Goal: Information Seeking & Learning: Learn about a topic

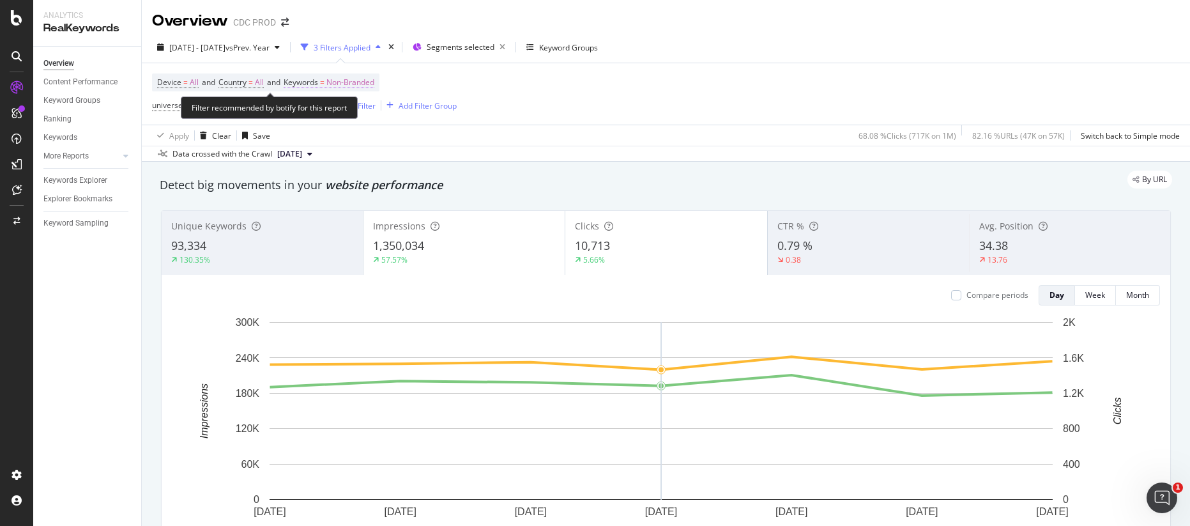
click at [371, 84] on span "Non-Branded" at bounding box center [350, 82] width 48 height 18
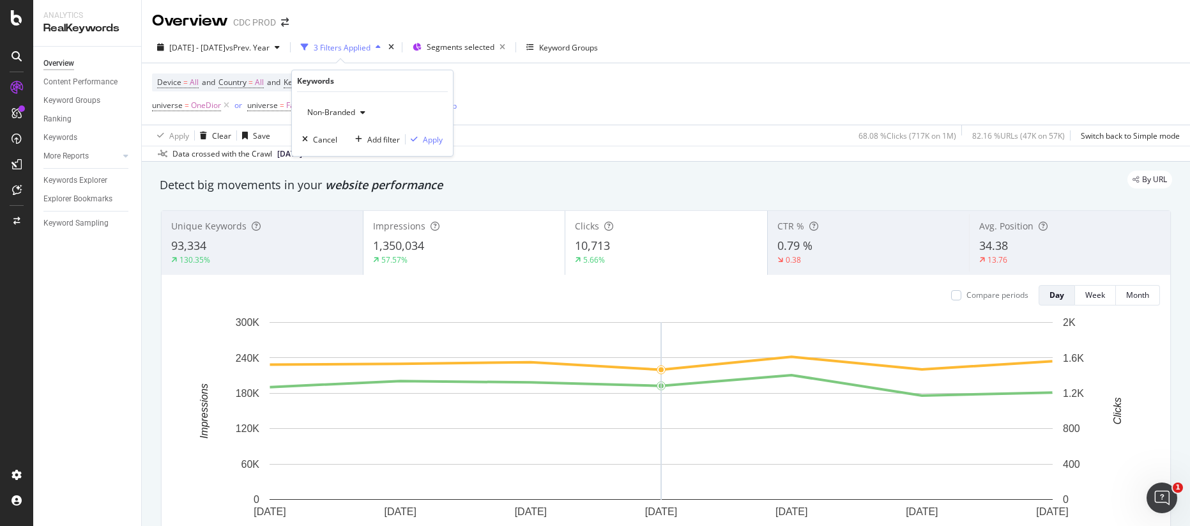
click at [347, 119] on div "Non-Branded" at bounding box center [336, 112] width 68 height 19
click at [334, 210] on span "All" at bounding box center [378, 211] width 130 height 11
click at [429, 141] on div "Apply" at bounding box center [433, 139] width 20 height 11
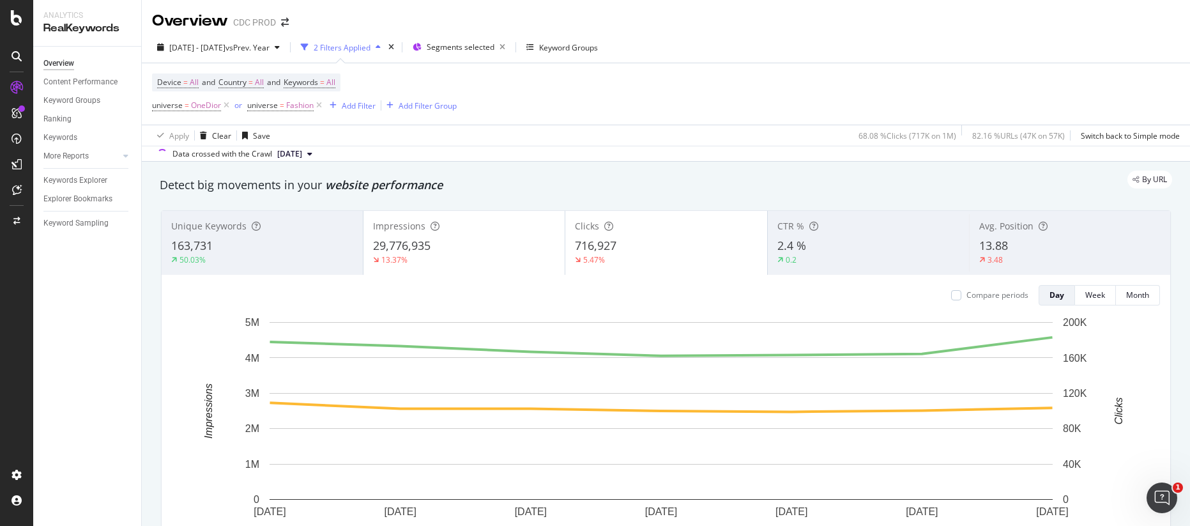
click at [503, 82] on div "Device = All and Country = All and Keywords = All universe = OneDior or univers…" at bounding box center [666, 93] width 1028 height 61
click at [88, 85] on div "Content Performance" at bounding box center [80, 81] width 74 height 13
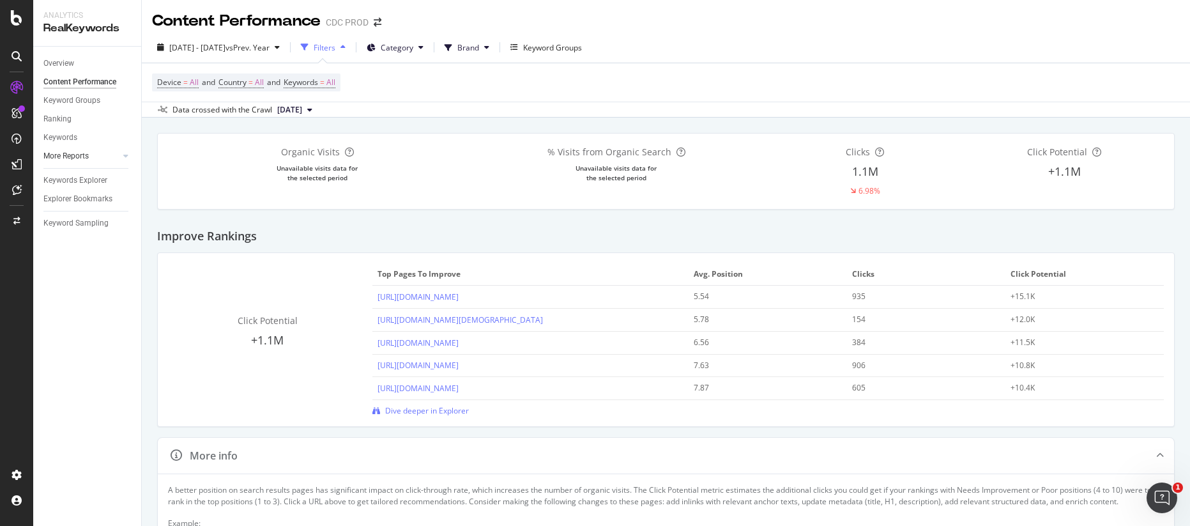
click at [114, 151] on div at bounding box center [113, 155] width 13 height 13
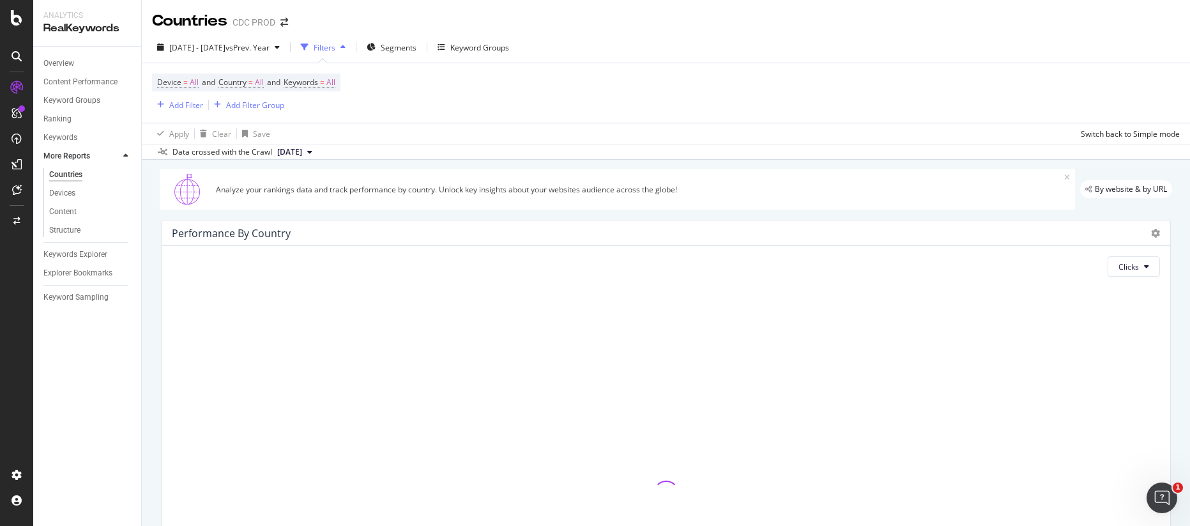
click at [461, 116] on div "Device = All and Country = All and Keywords = All Add Filter Add Filter Group" at bounding box center [666, 92] width 1028 height 59
click at [416, 43] on span "Segments" at bounding box center [399, 47] width 36 height 11
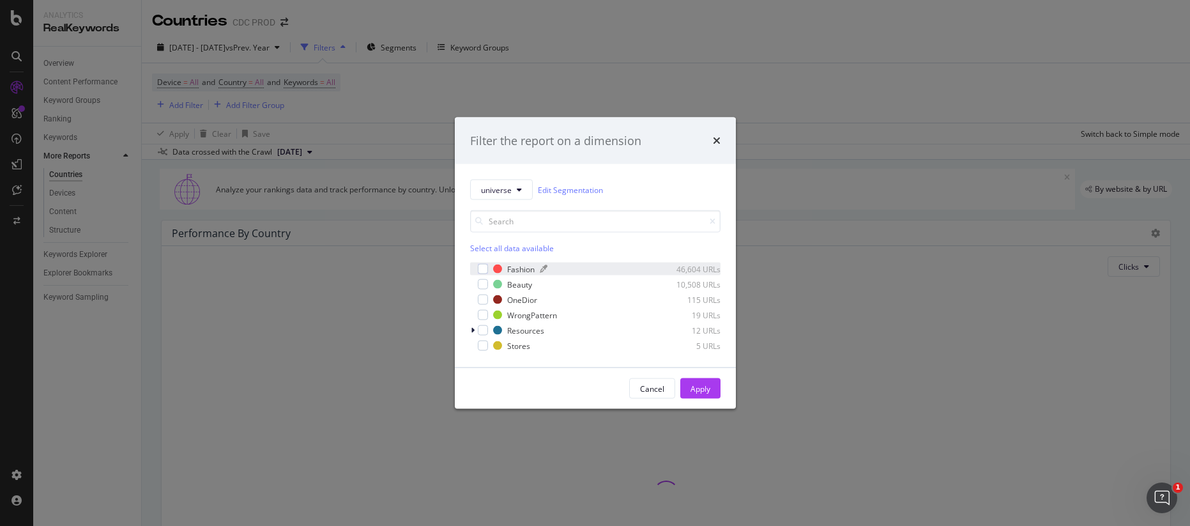
click at [507, 268] on div "Fashion" at bounding box center [520, 268] width 27 height 11
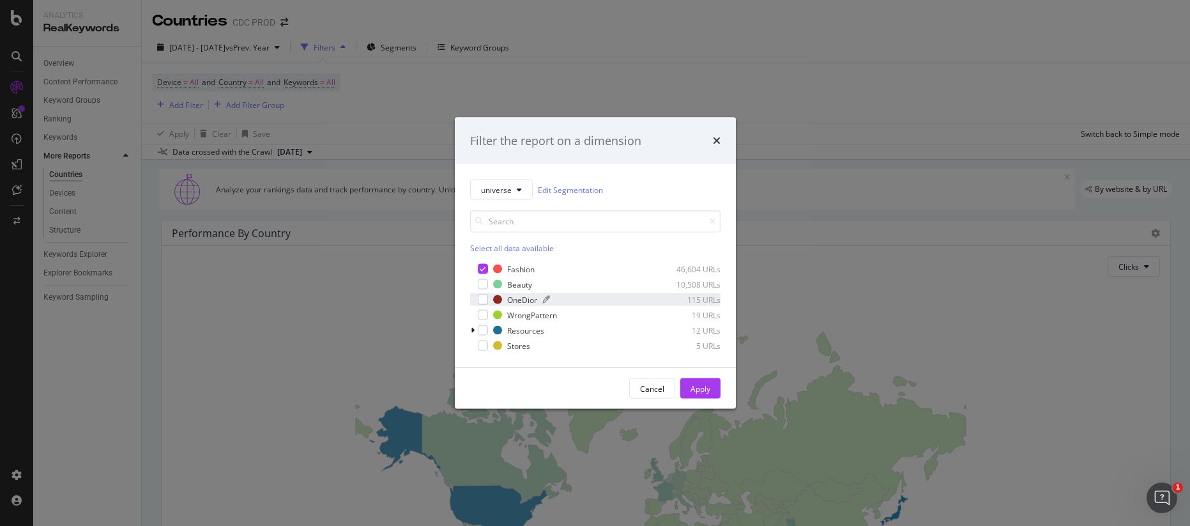
click at [515, 298] on div "OneDior" at bounding box center [522, 299] width 30 height 11
click at [699, 385] on div "Apply" at bounding box center [700, 388] width 20 height 11
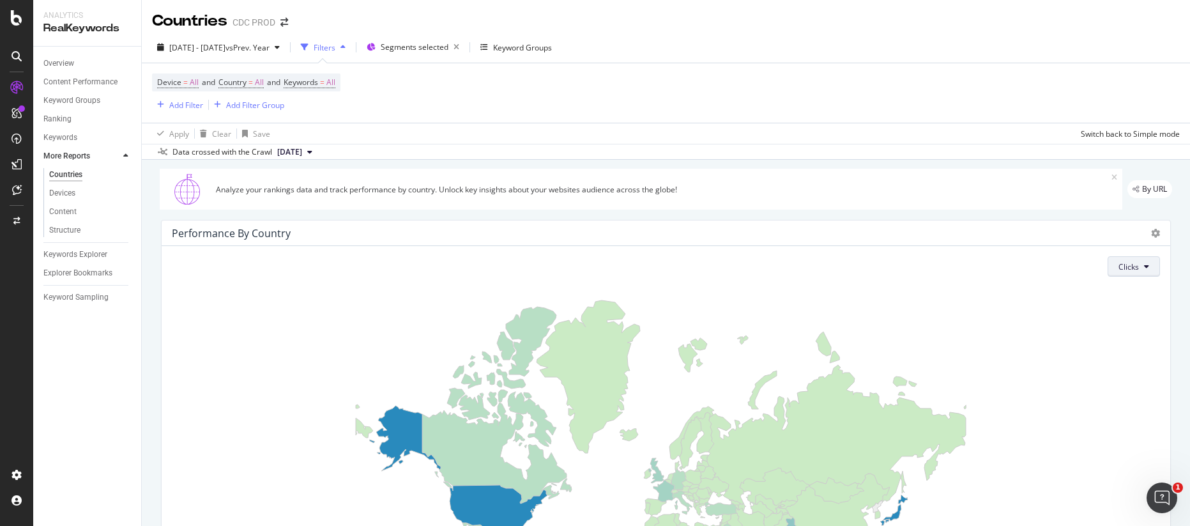
click at [1129, 262] on button "Clicks" at bounding box center [1134, 266] width 52 height 20
click at [1132, 337] on span "Impressions" at bounding box center [1133, 338] width 48 height 11
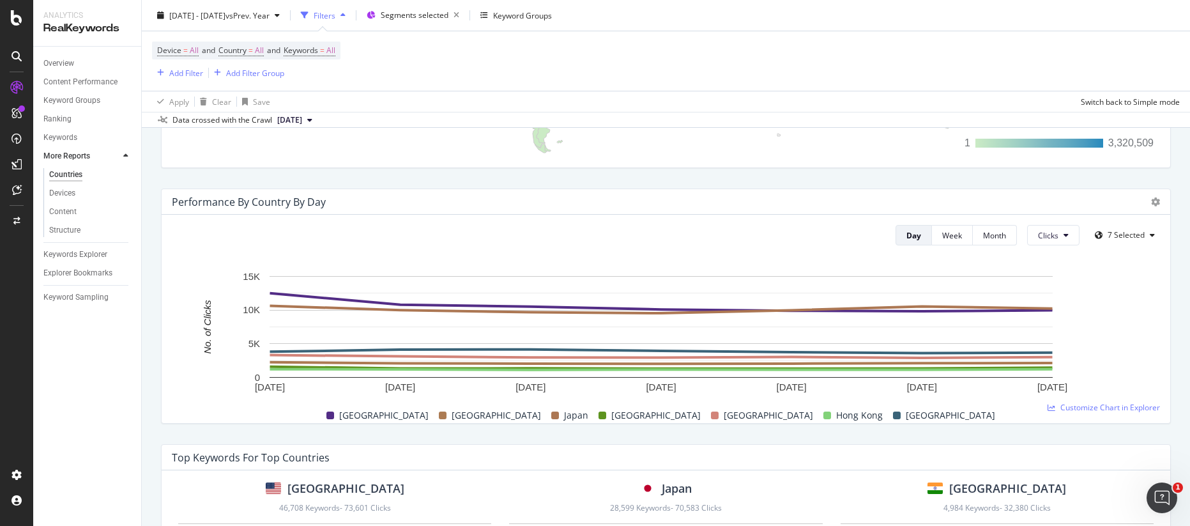
scroll to position [543, 0]
click at [1134, 235] on span "7 Selected" at bounding box center [1126, 234] width 37 height 11
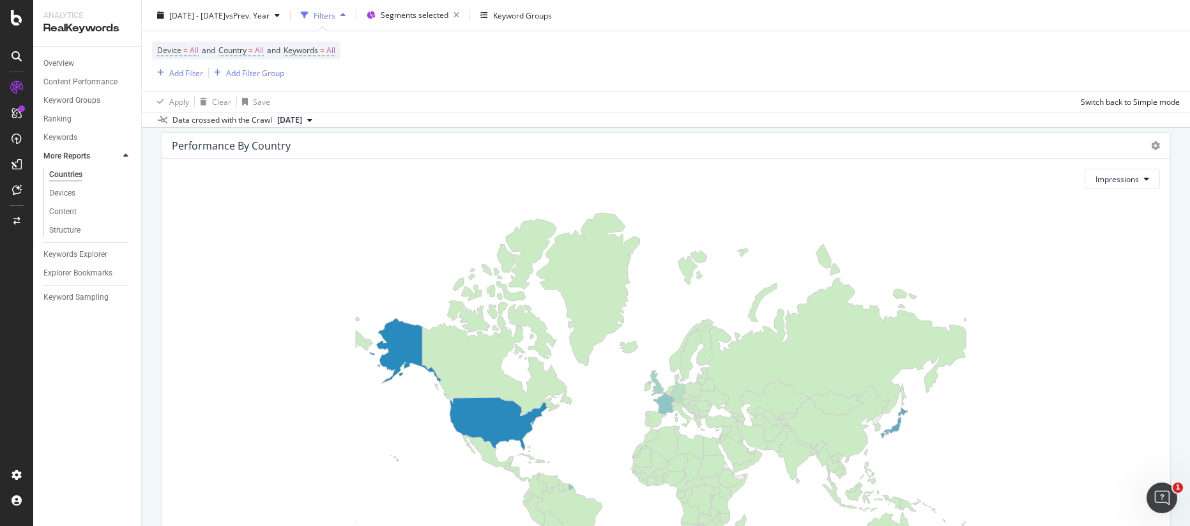
scroll to position [559, 0]
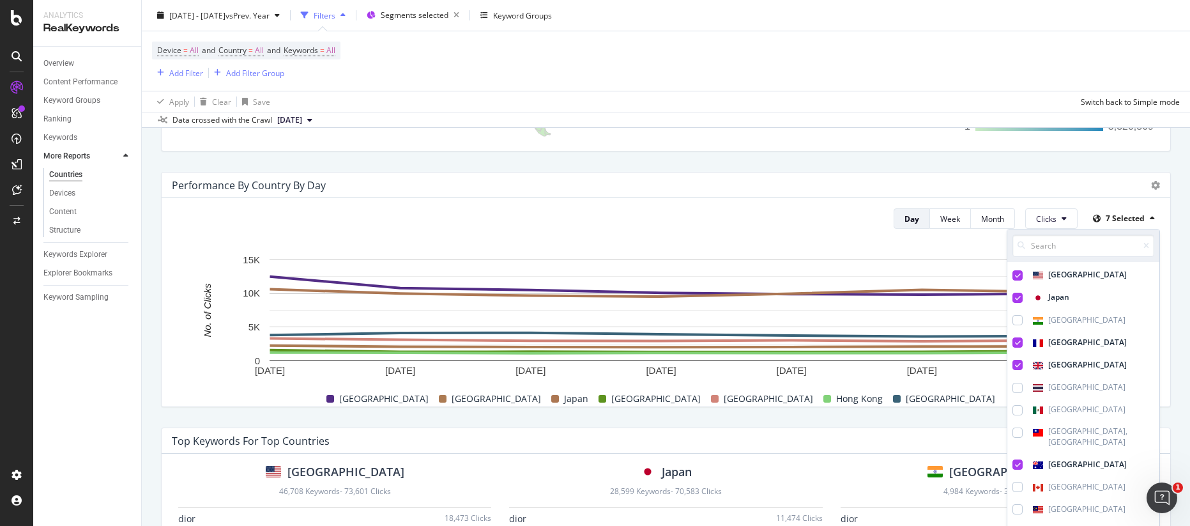
click at [1169, 323] on div "Analyze your rankings data and track performance by country. Unlock key insight…" at bounding box center [666, 478] width 1048 height 1755
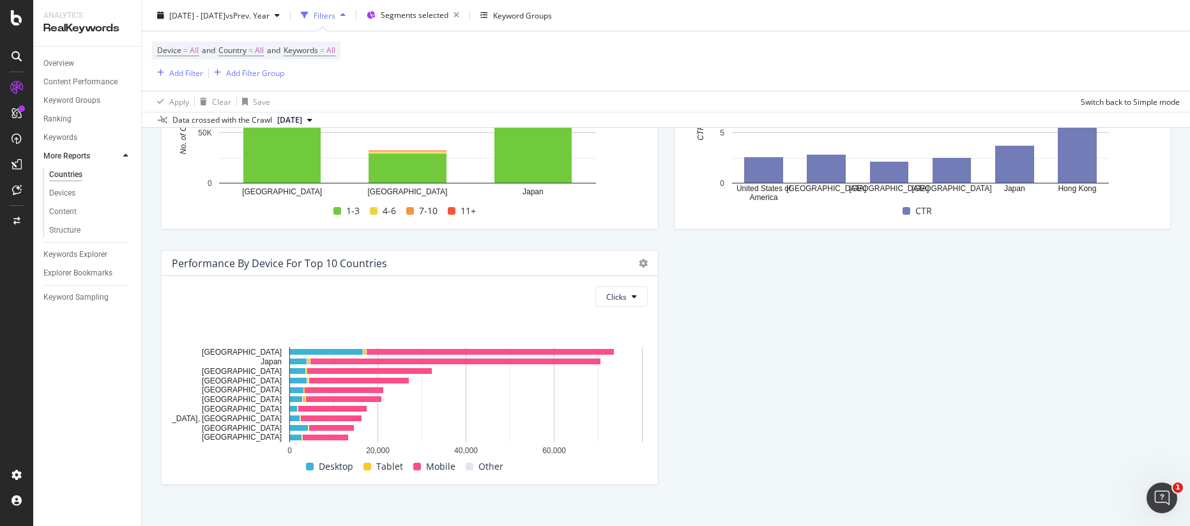
scroll to position [1389, 0]
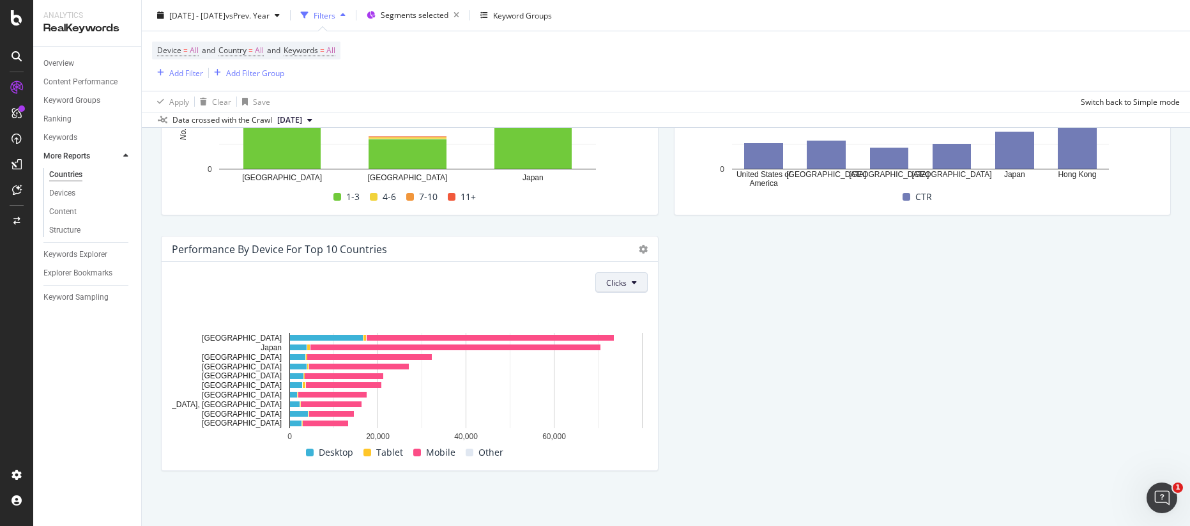
click at [631, 289] on button "Clicks" at bounding box center [621, 282] width 52 height 20
click at [625, 353] on span "Impressions" at bounding box center [626, 354] width 48 height 11
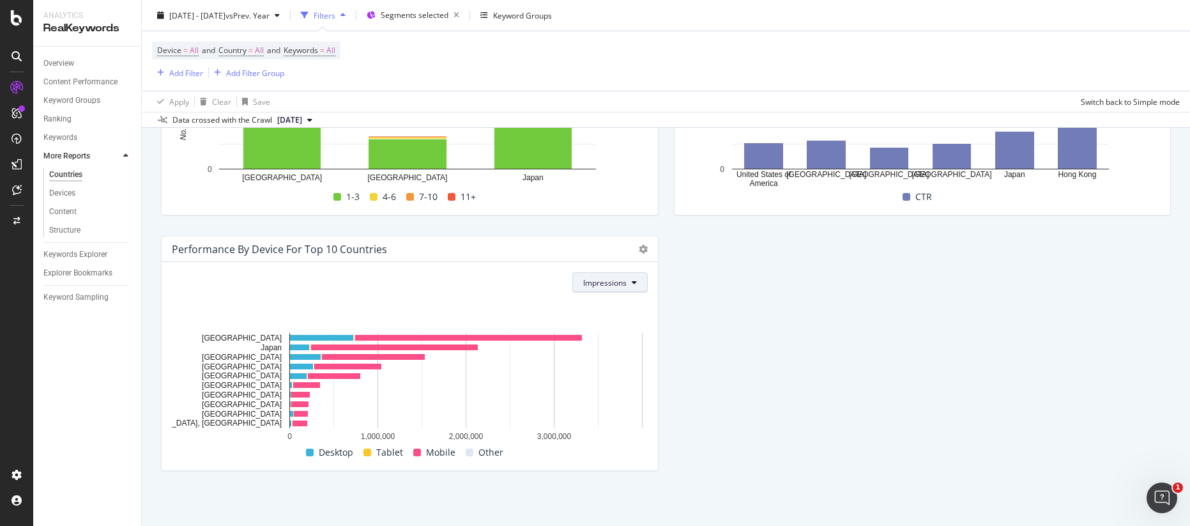
click at [620, 281] on span "Impressions" at bounding box center [604, 282] width 43 height 11
click at [639, 251] on icon at bounding box center [643, 249] width 9 height 9
click at [713, 315] on span "Table" at bounding box center [700, 315] width 71 height 11
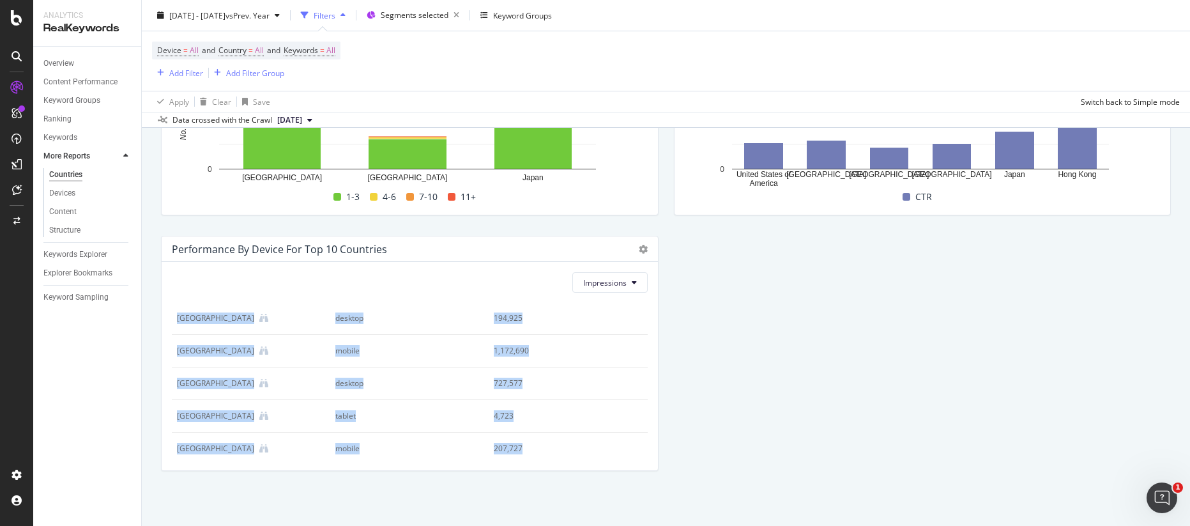
scroll to position [0, 0]
drag, startPoint x: 571, startPoint y: 446, endPoint x: 187, endPoint y: 291, distance: 414.7
click at [187, 291] on div "Impressions Country Device No. of Impressions [GEOGRAPHIC_DATA] mobile 2,580,99…" at bounding box center [410, 366] width 496 height 208
copy div "Country Device No. of Impressions [GEOGRAPHIC_DATA] mobile 2,580,999 [GEOGRAPHI…"
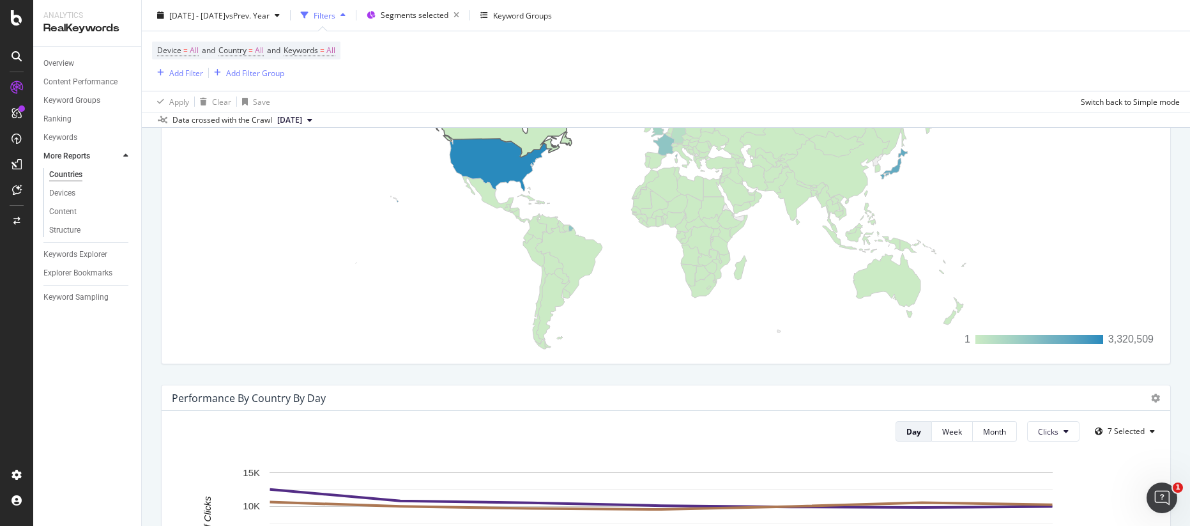
scroll to position [398, 0]
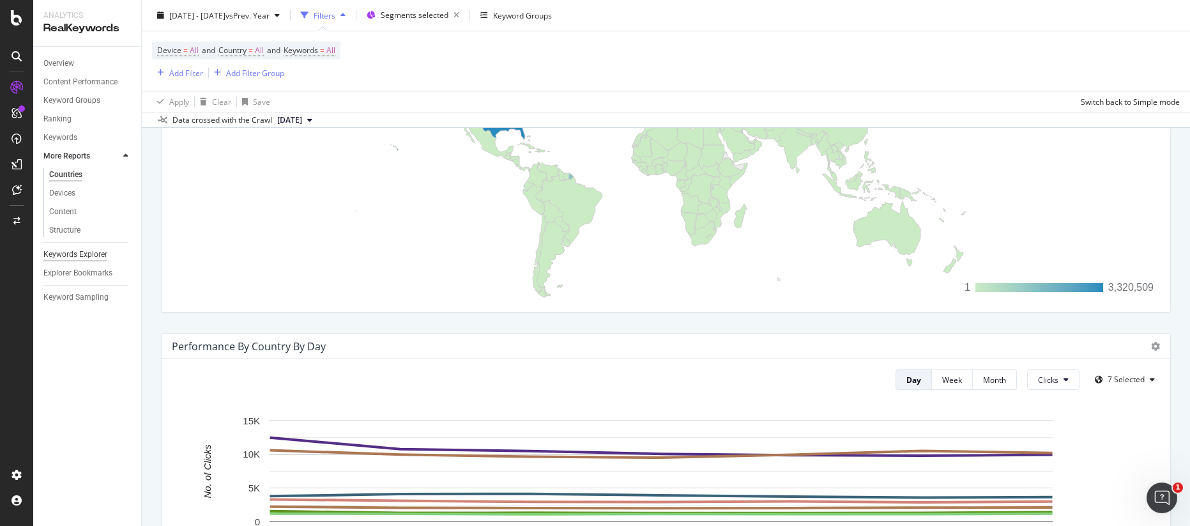
click at [77, 255] on div "Keywords Explorer" at bounding box center [75, 254] width 64 height 13
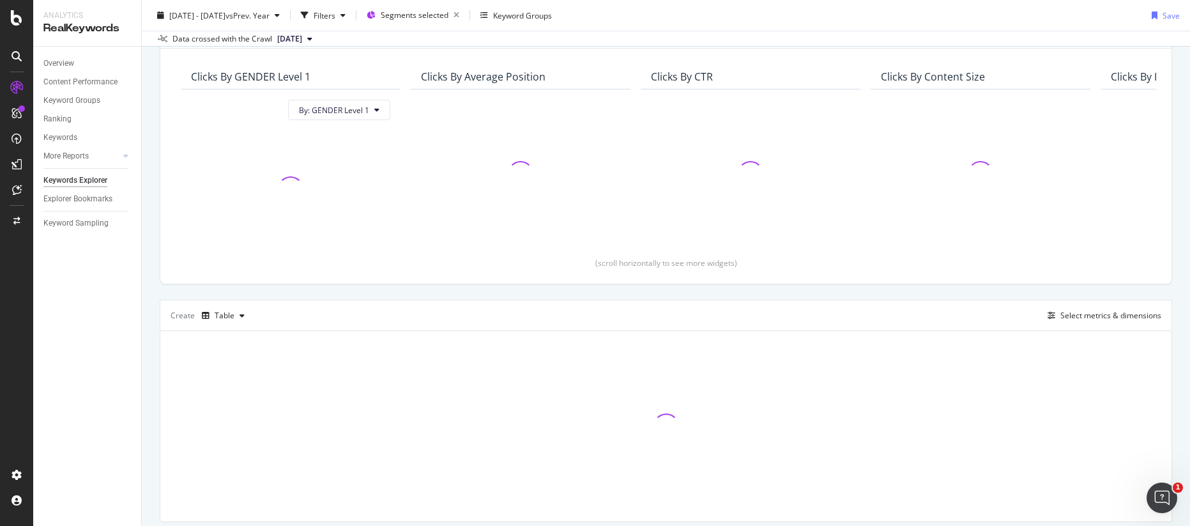
scroll to position [70, 0]
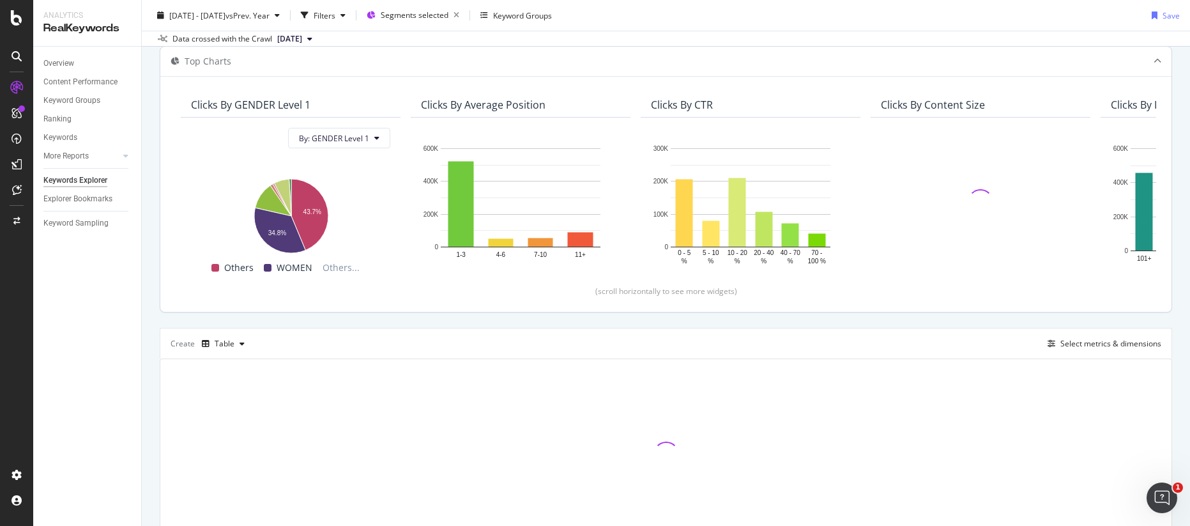
click at [745, 107] on div "Clicks By CTR" at bounding box center [747, 104] width 193 height 13
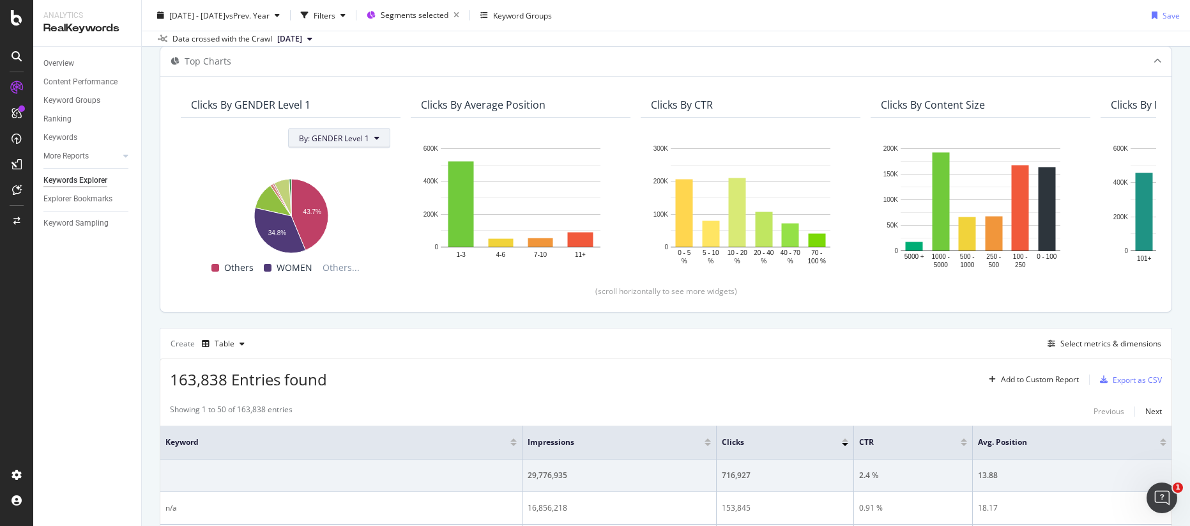
click at [372, 137] on button "By: GENDER Level 1" at bounding box center [339, 138] width 102 height 20
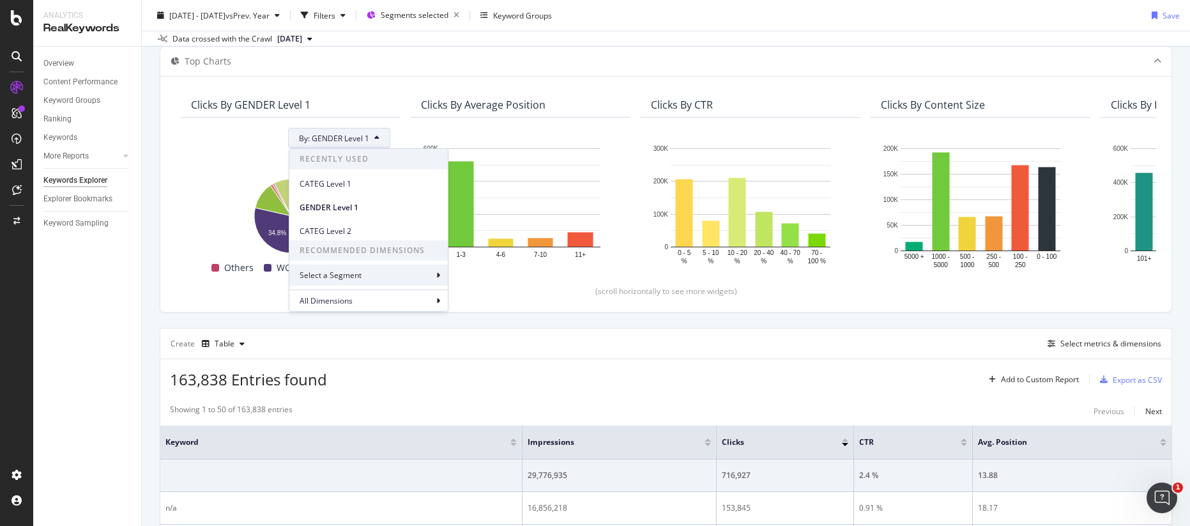
click at [383, 276] on div "Select a Segment" at bounding box center [368, 274] width 158 height 21
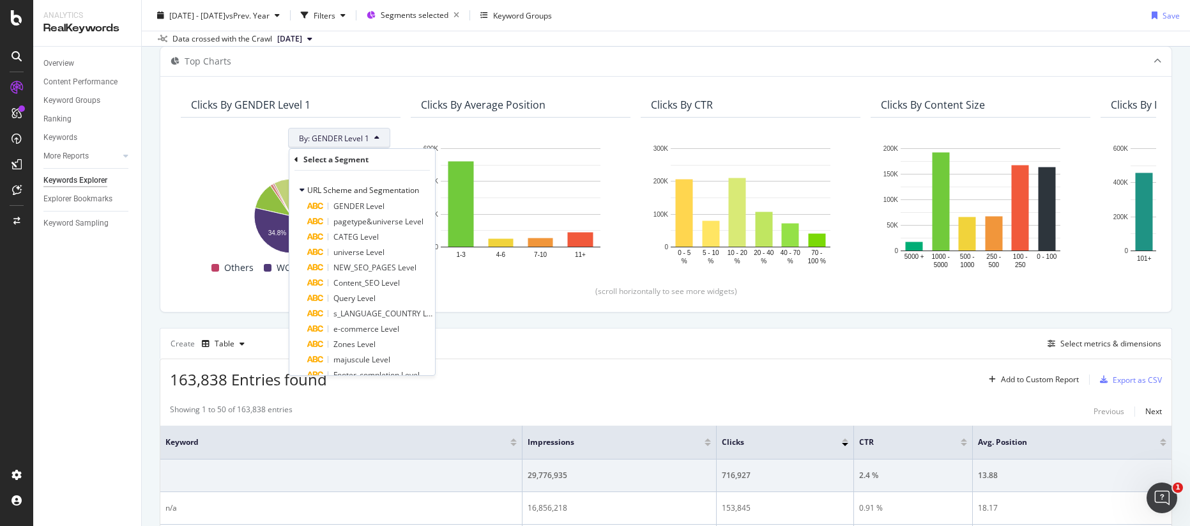
click at [396, 314] on span "s_LANGUAGE_COUNTRY Level" at bounding box center [387, 313] width 108 height 11
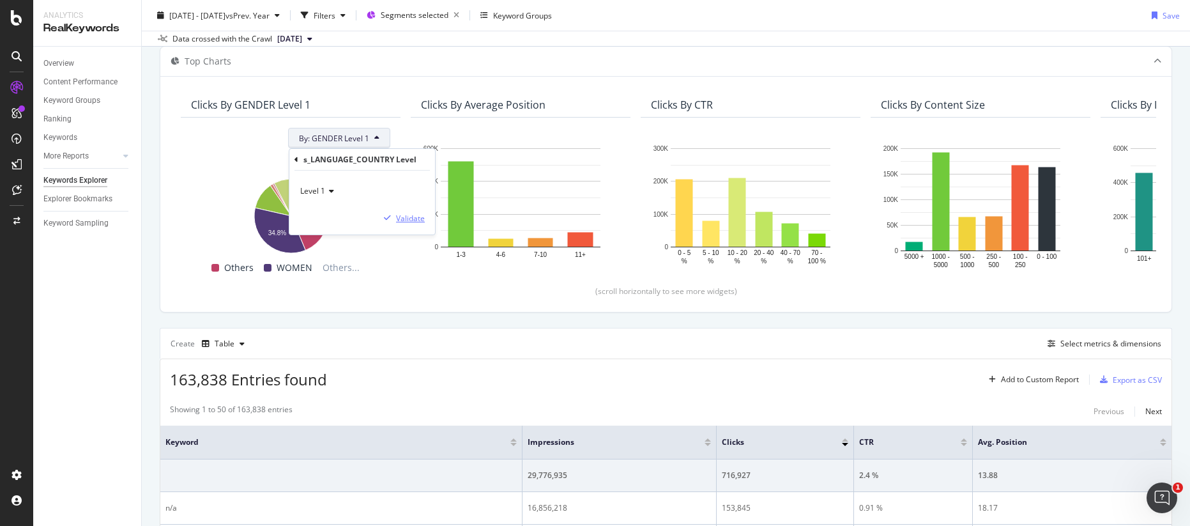
click at [413, 211] on button "Validate" at bounding box center [402, 217] width 46 height 13
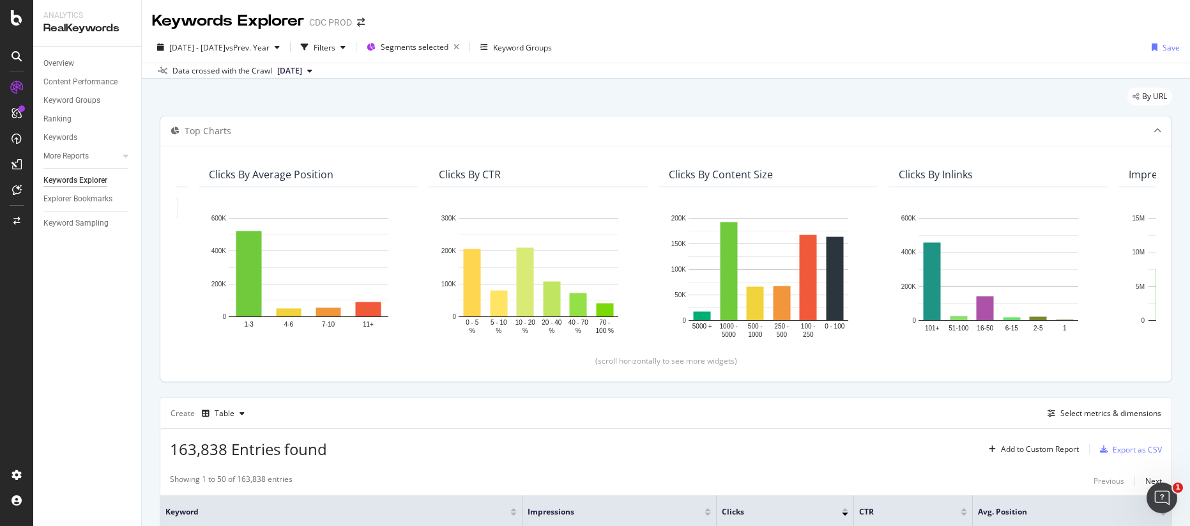
scroll to position [0, 0]
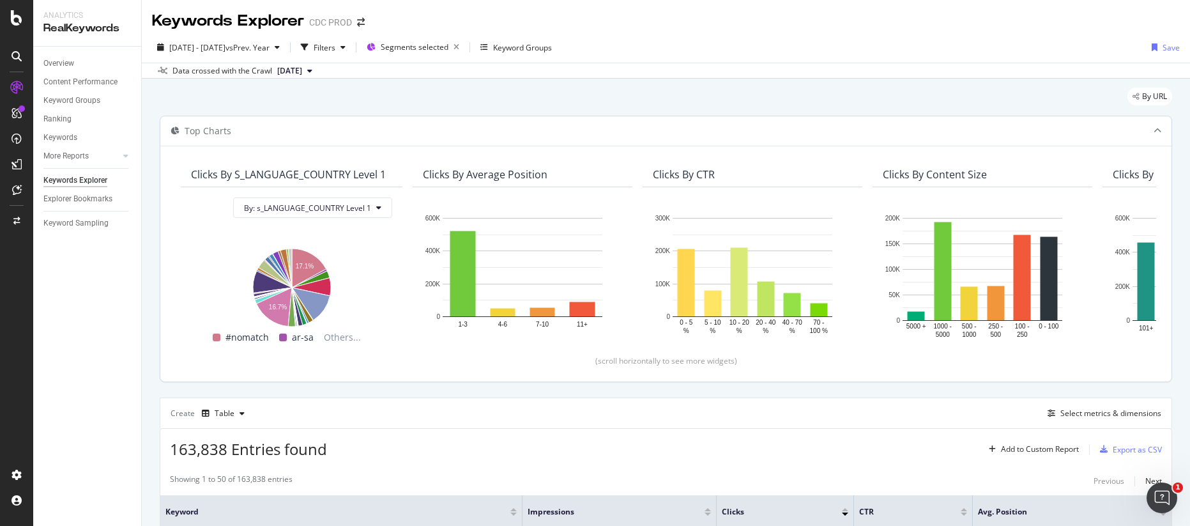
click at [196, 127] on div "Top Charts" at bounding box center [208, 131] width 47 height 13
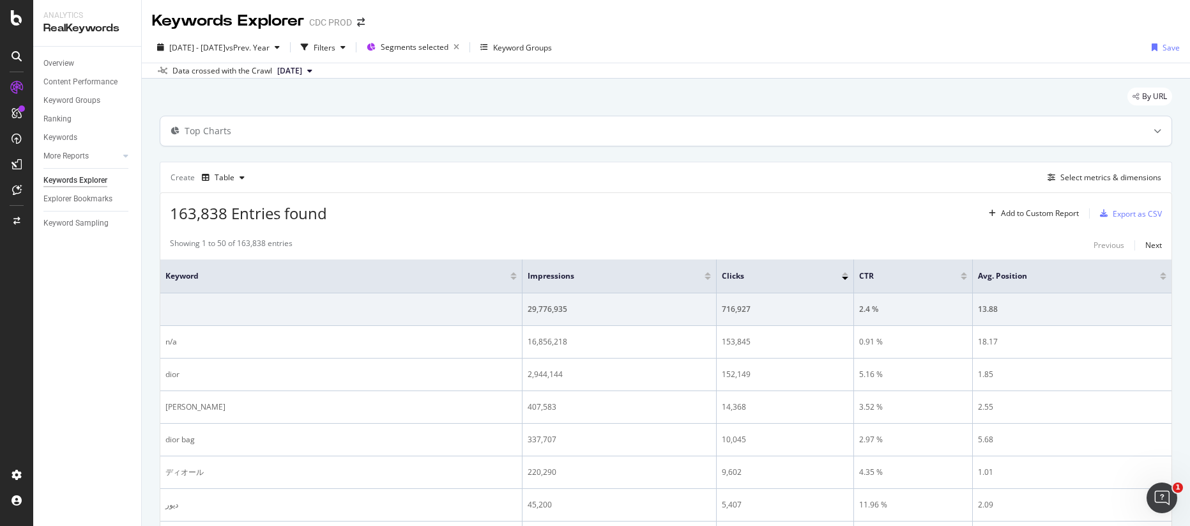
click at [195, 128] on div "Top Charts" at bounding box center [208, 131] width 47 height 13
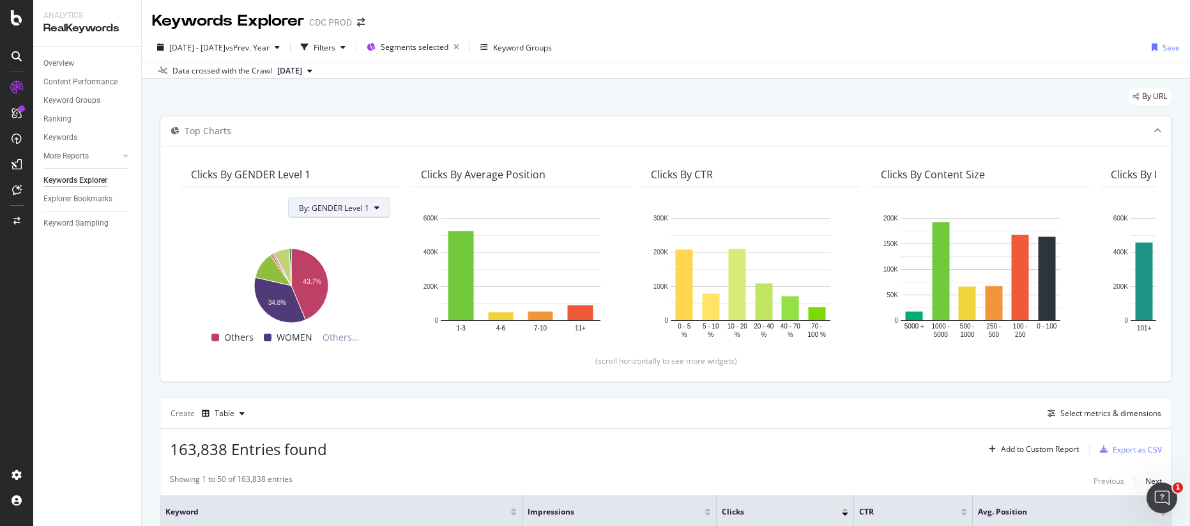
click at [361, 208] on span "By: GENDER Level 1" at bounding box center [334, 207] width 70 height 11
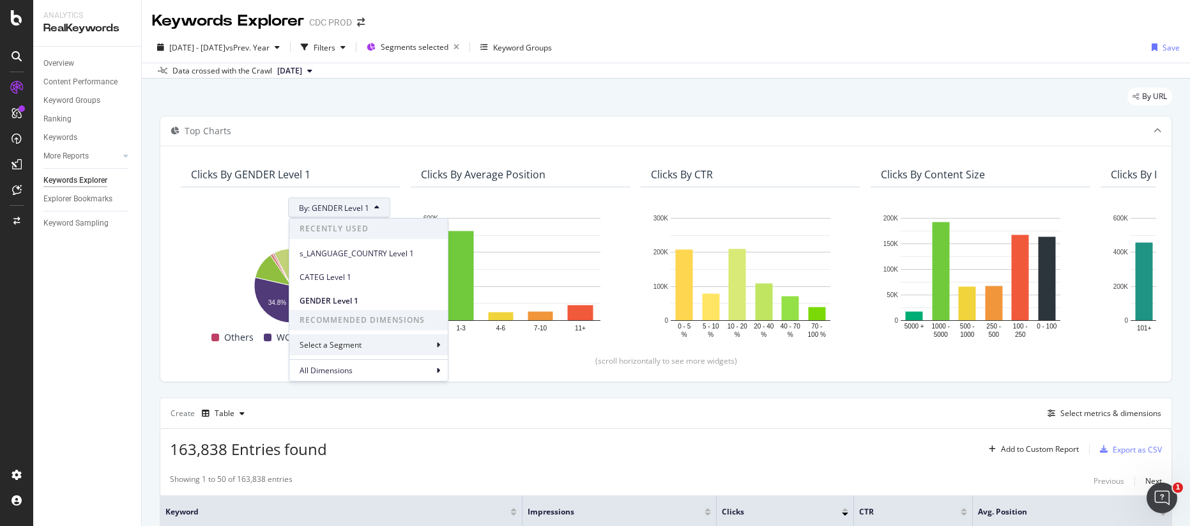
click at [368, 343] on div "Select a Segment" at bounding box center [368, 344] width 158 height 21
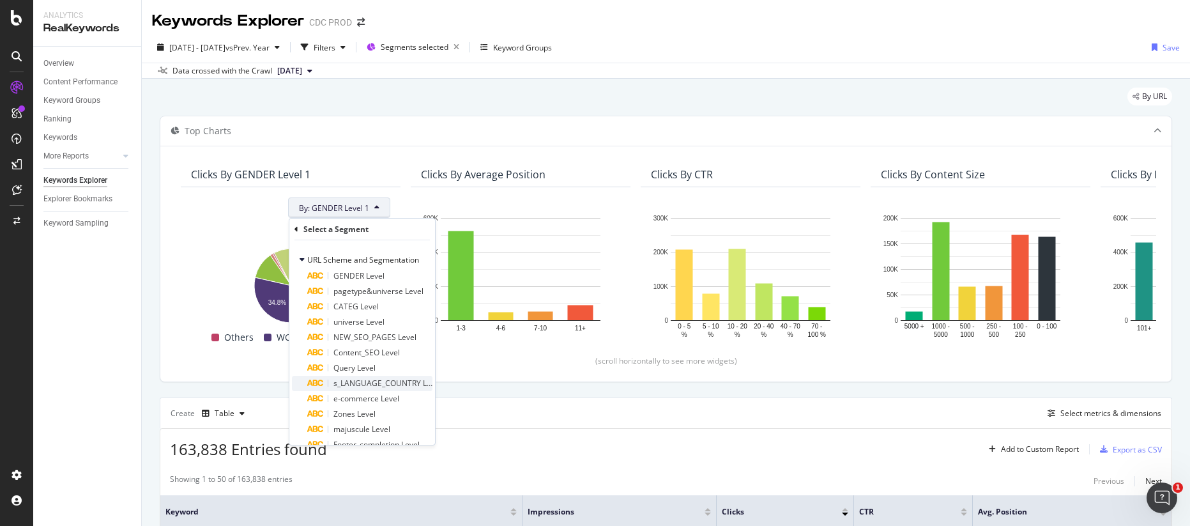
click at [385, 384] on span "s_LANGUAGE_COUNTRY Level" at bounding box center [387, 382] width 108 height 11
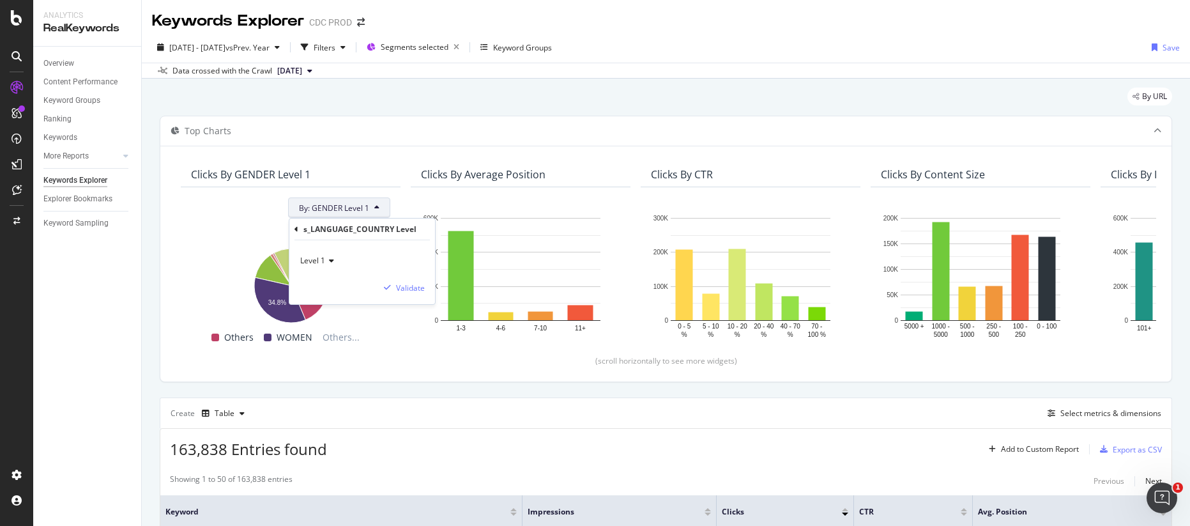
click at [323, 259] on span "Level 1" at bounding box center [312, 260] width 25 height 11
click at [324, 289] on span "Level 1" at bounding box center [319, 287] width 27 height 11
click at [399, 284] on div "Validate" at bounding box center [410, 287] width 29 height 11
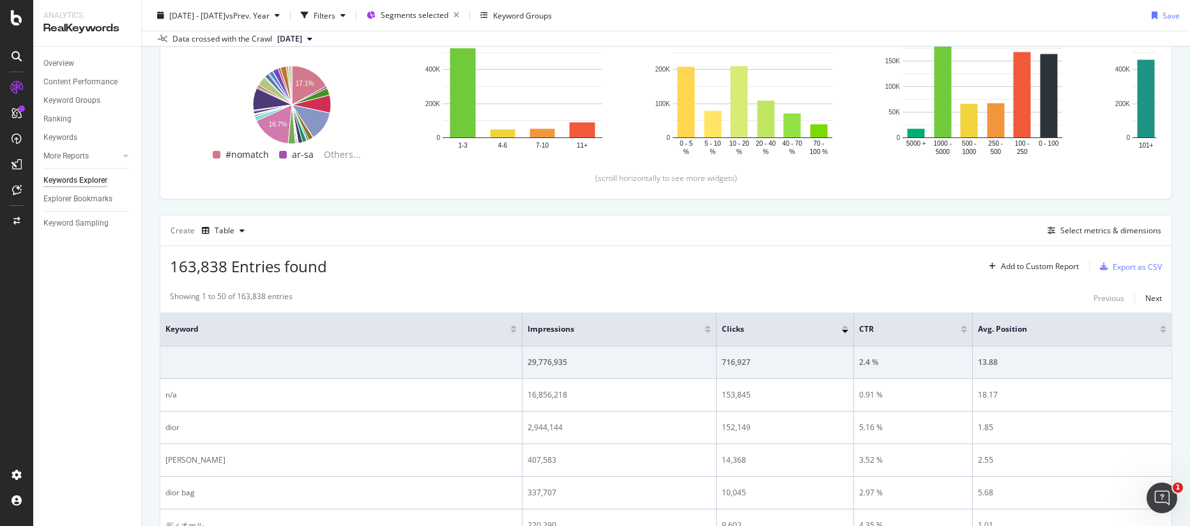
scroll to position [187, 0]
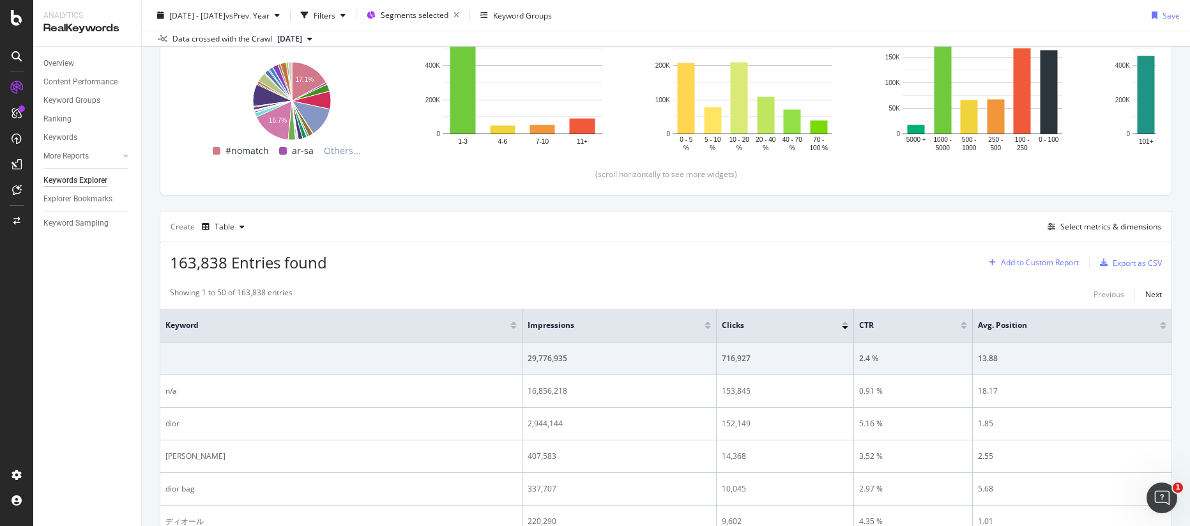
click at [1057, 256] on div "Add to Custom Report" at bounding box center [1031, 262] width 95 height 19
click at [874, 257] on div "163,838 Entries found Add to Custom Report Export as CSV" at bounding box center [665, 257] width 1011 height 31
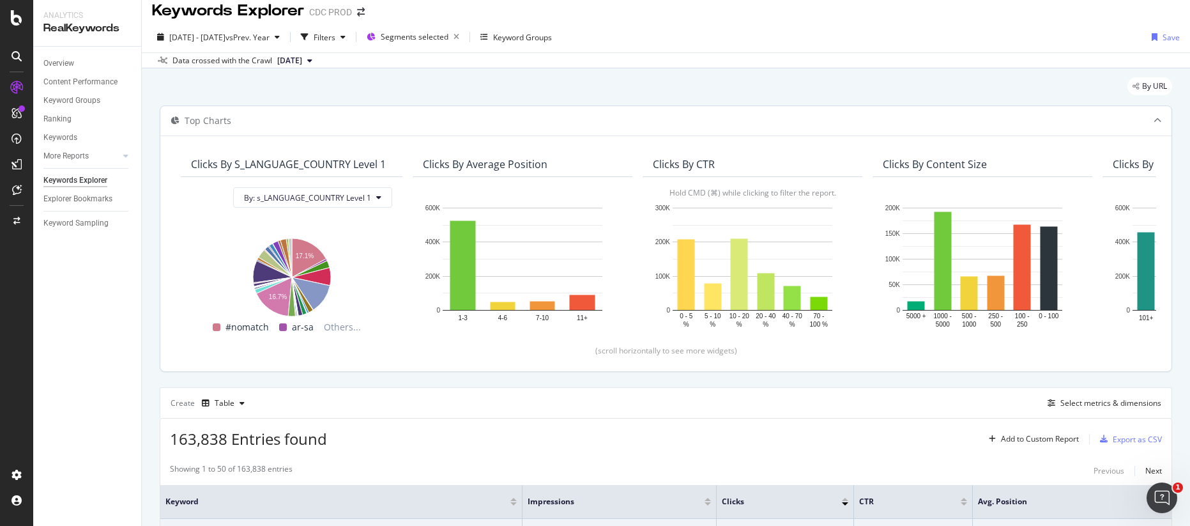
scroll to position [0, 0]
